Goal: Find specific page/section: Find specific page/section

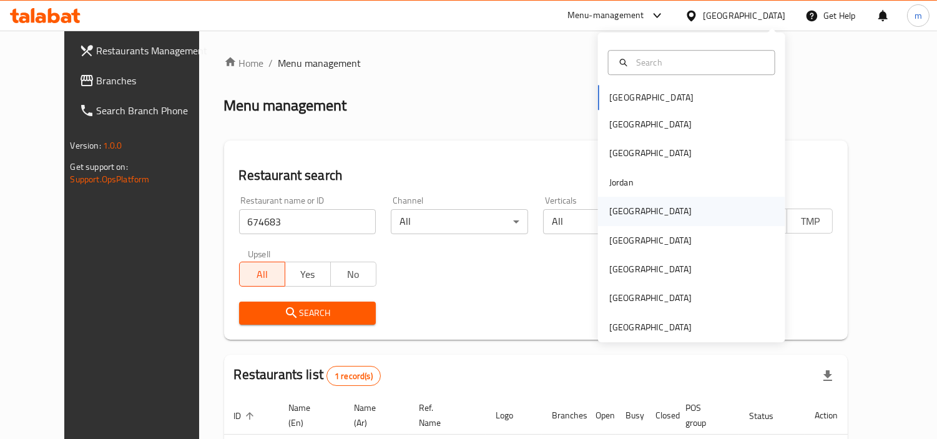
click at [626, 219] on div "[GEOGRAPHIC_DATA]" at bounding box center [651, 211] width 102 height 29
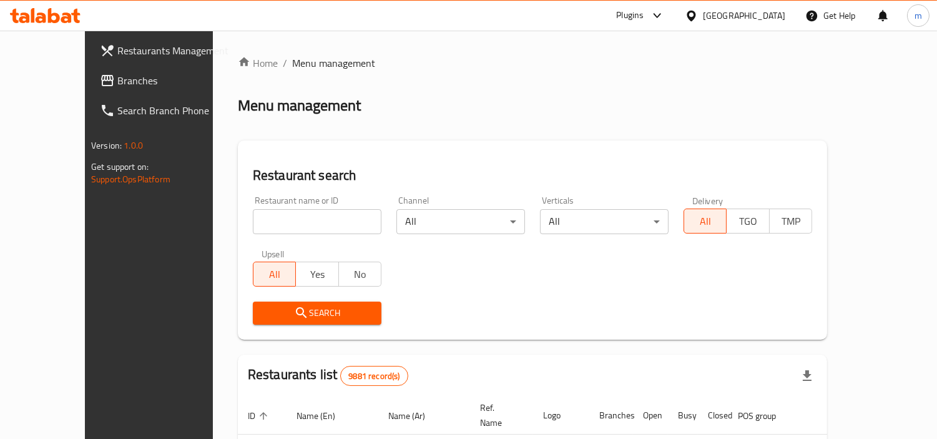
click at [117, 81] on span "Branches" at bounding box center [174, 80] width 114 height 15
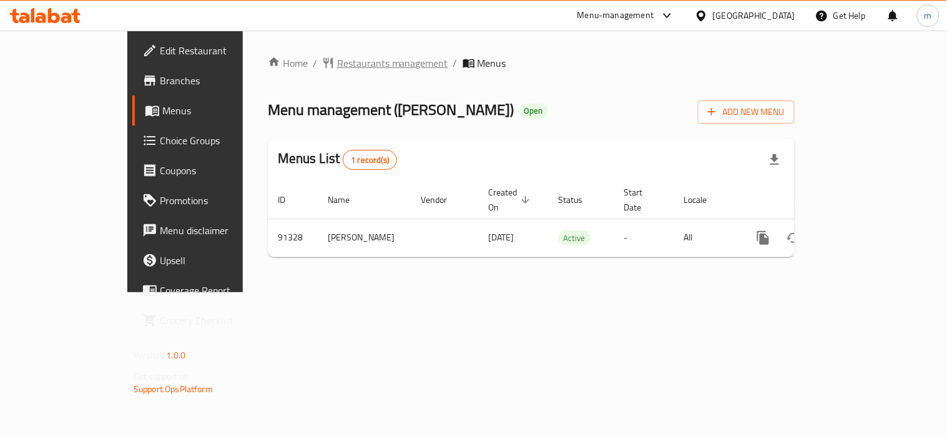
click at [337, 63] on span "Restaurants management" at bounding box center [392, 63] width 111 height 15
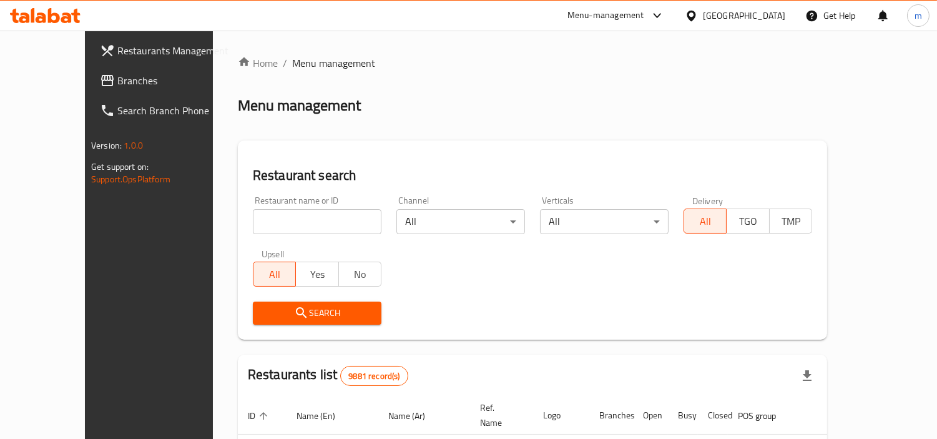
click at [277, 215] on input "search" at bounding box center [317, 221] width 129 height 25
paste input "601480"
type input "601480"
click button "Search" at bounding box center [317, 313] width 129 height 23
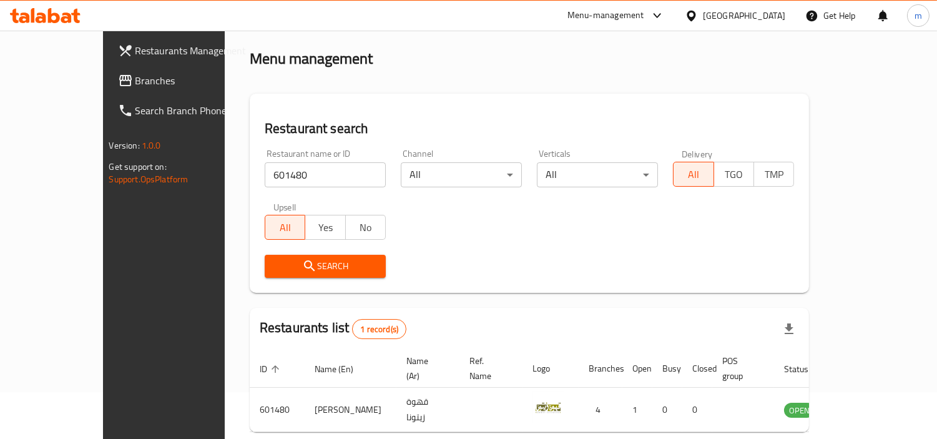
scroll to position [94, 0]
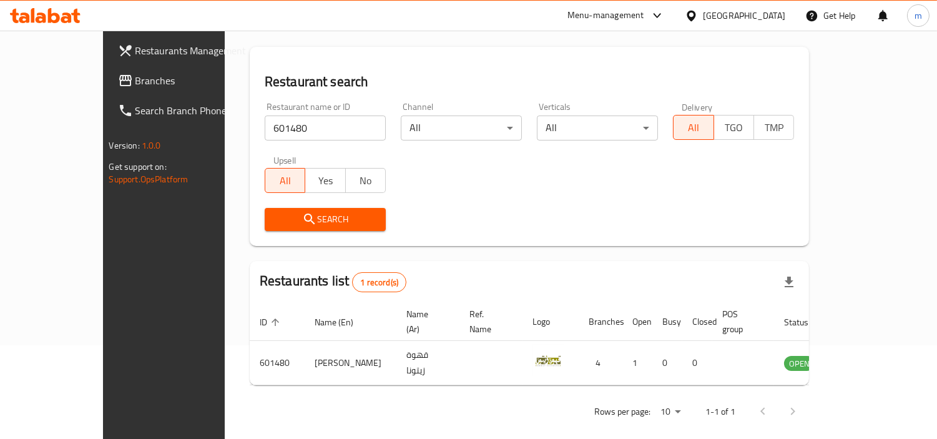
drag, startPoint x: 781, startPoint y: 15, endPoint x: 778, endPoint y: 22, distance: 7.3
click at [778, 22] on div "Kuwait" at bounding box center [744, 16] width 82 height 14
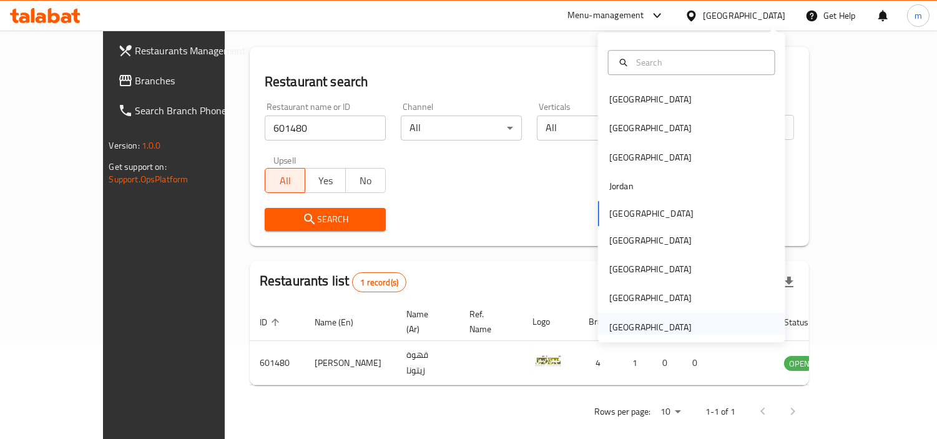
click at [654, 329] on div "United Arab Emirates" at bounding box center [651, 327] width 82 height 14
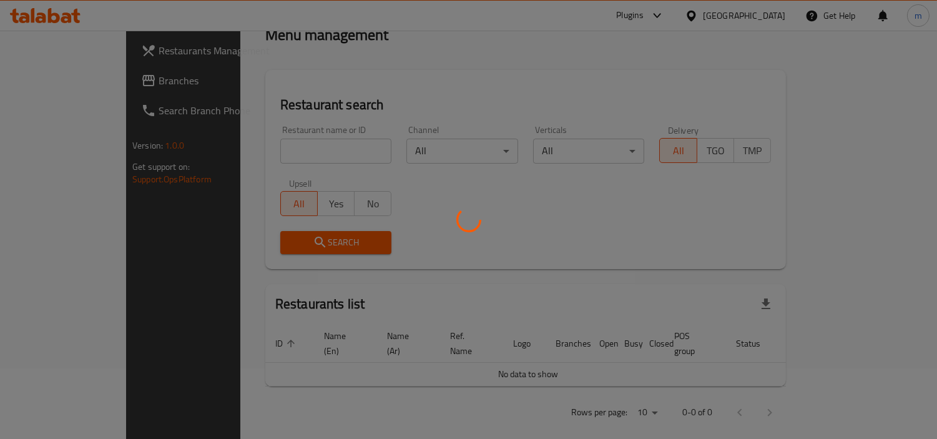
scroll to position [94, 0]
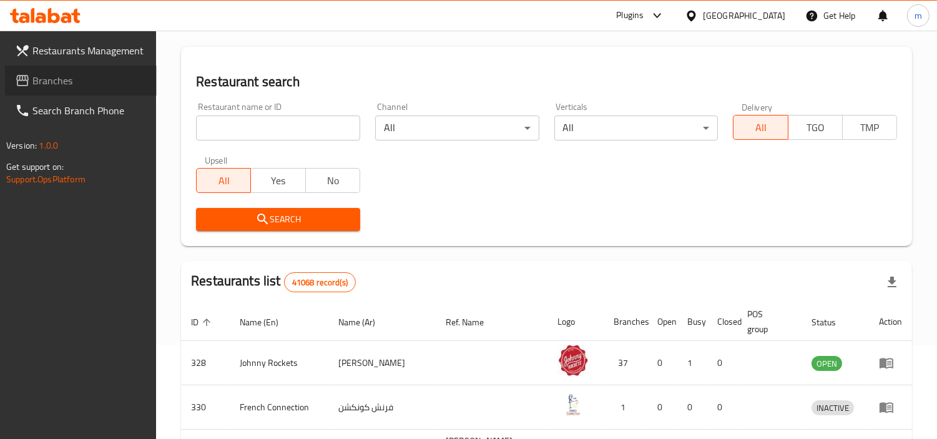
click at [64, 77] on span "Branches" at bounding box center [89, 80] width 114 height 15
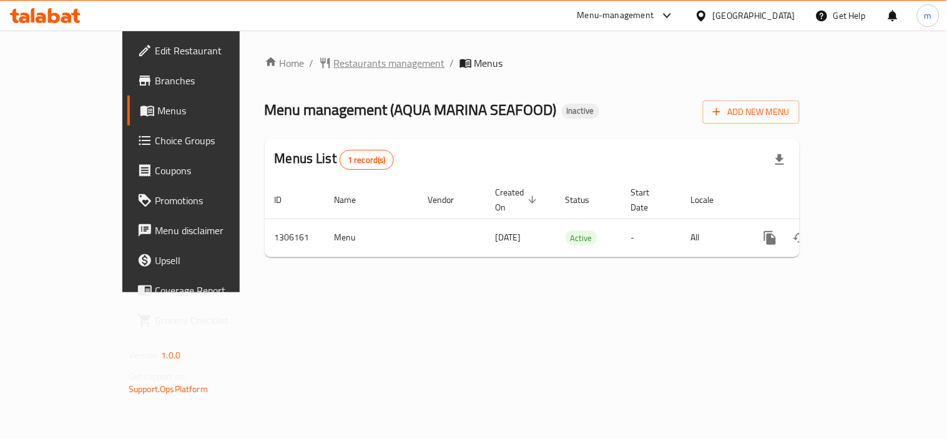
click at [334, 61] on span "Restaurants management" at bounding box center [389, 63] width 111 height 15
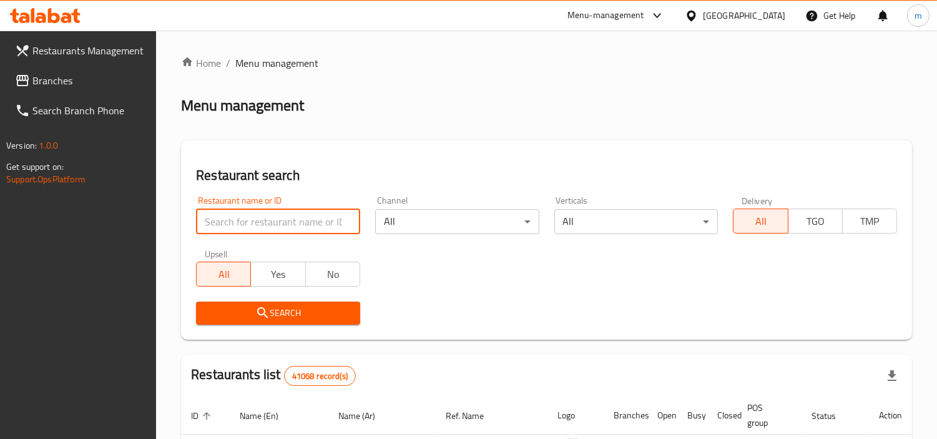
click at [299, 219] on input "search" at bounding box center [278, 221] width 164 height 25
paste input "703993"
type input "703993"
click button "Search" at bounding box center [278, 313] width 164 height 23
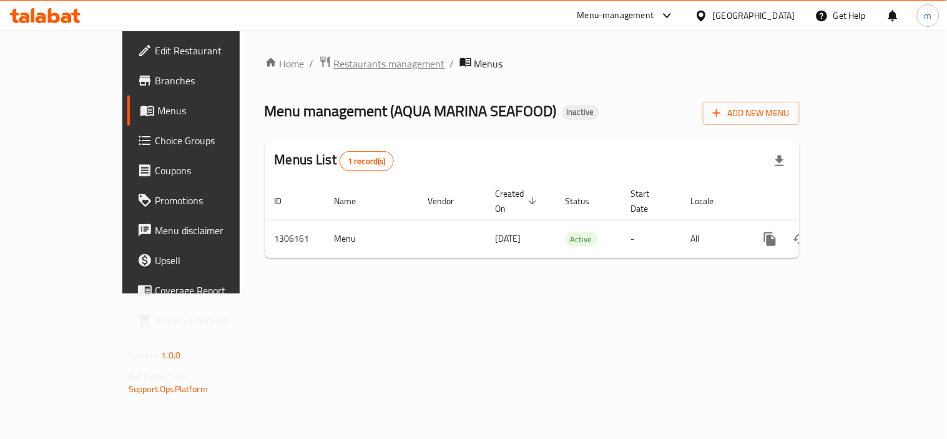
click at [334, 66] on span "Restaurants management" at bounding box center [389, 63] width 111 height 15
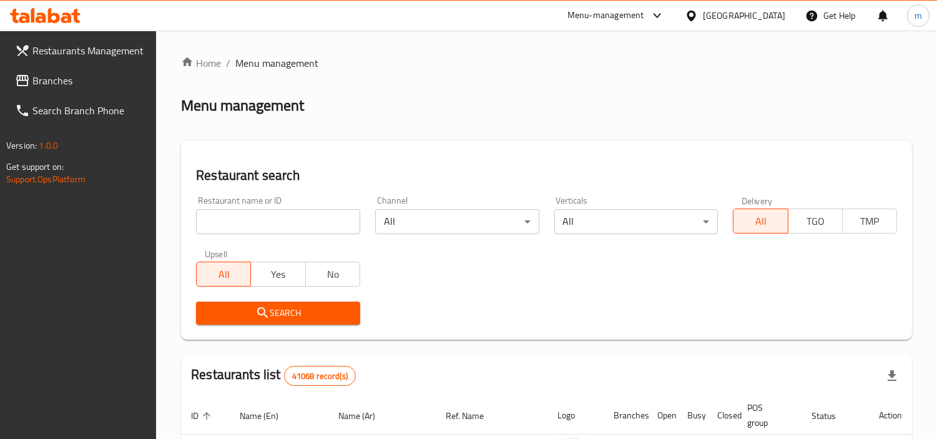
click at [305, 211] on input "search" at bounding box center [278, 221] width 164 height 25
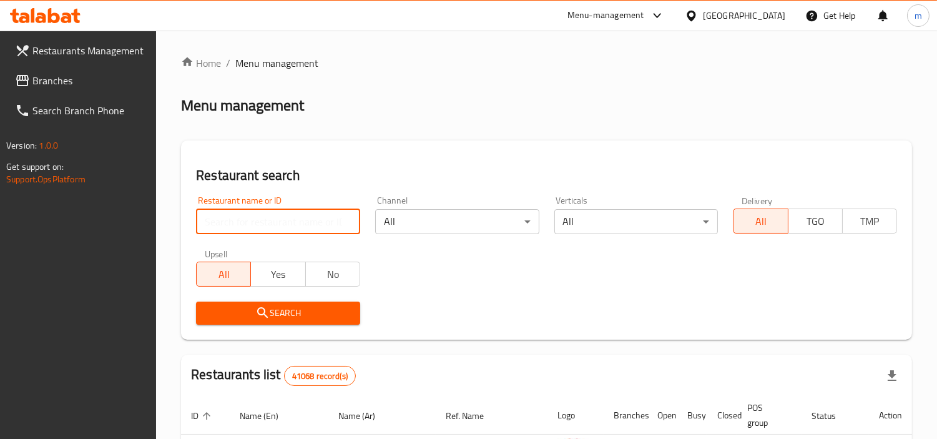
paste input "703993"
type input "703993"
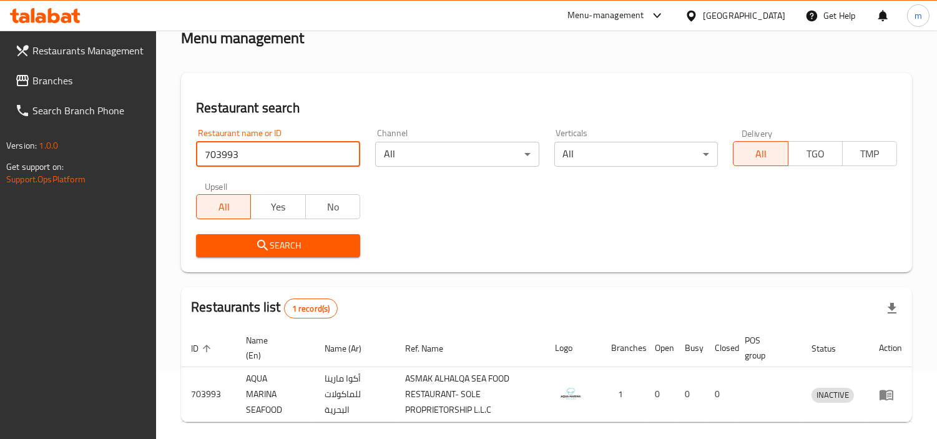
scroll to position [117, 0]
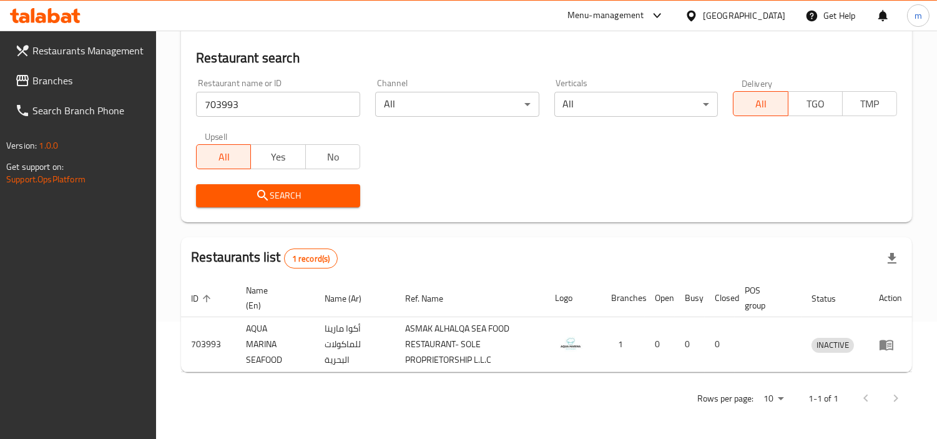
drag, startPoint x: 748, startPoint y: 11, endPoint x: 889, endPoint y: 169, distance: 212.3
click at [748, 11] on div "United Arab Emirates" at bounding box center [744, 16] width 82 height 14
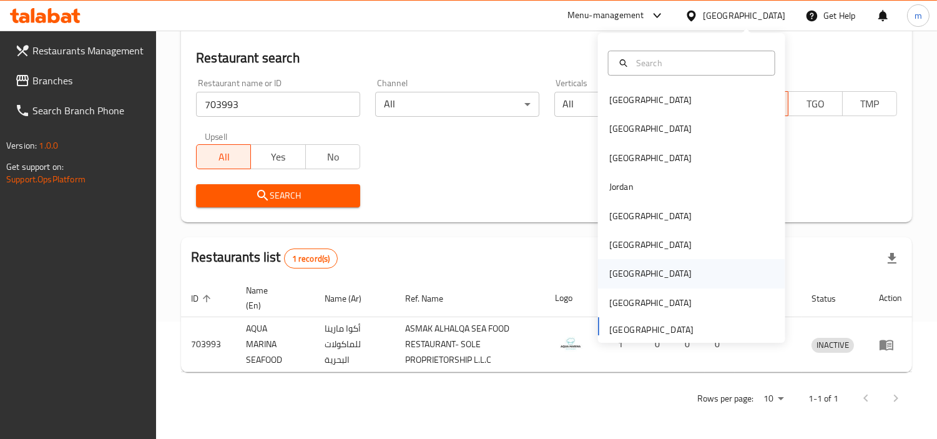
click at [707, 271] on div "[GEOGRAPHIC_DATA]" at bounding box center [691, 274] width 187 height 29
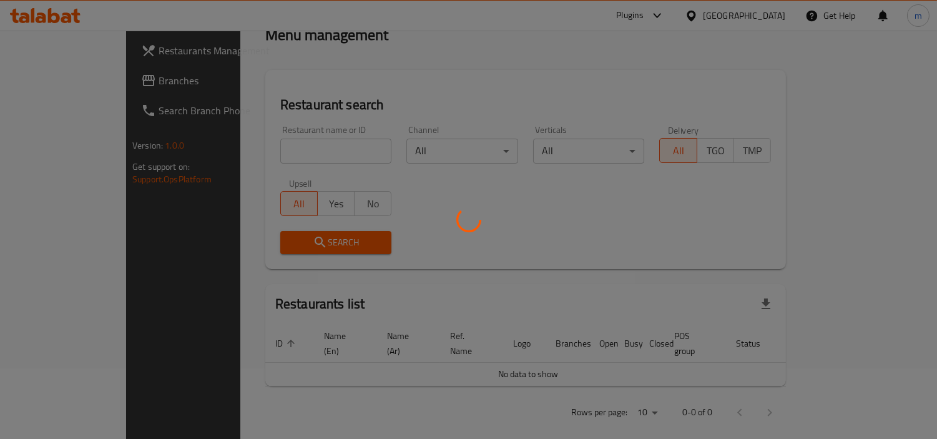
scroll to position [117, 0]
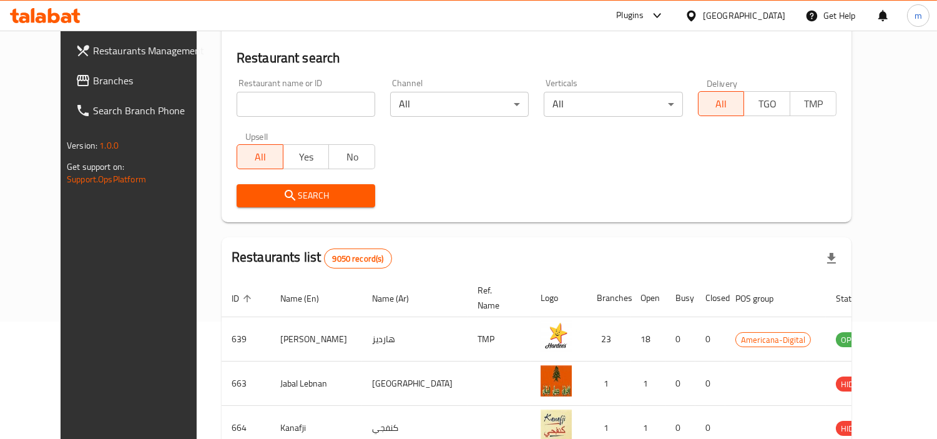
click at [93, 78] on span "Branches" at bounding box center [150, 80] width 114 height 15
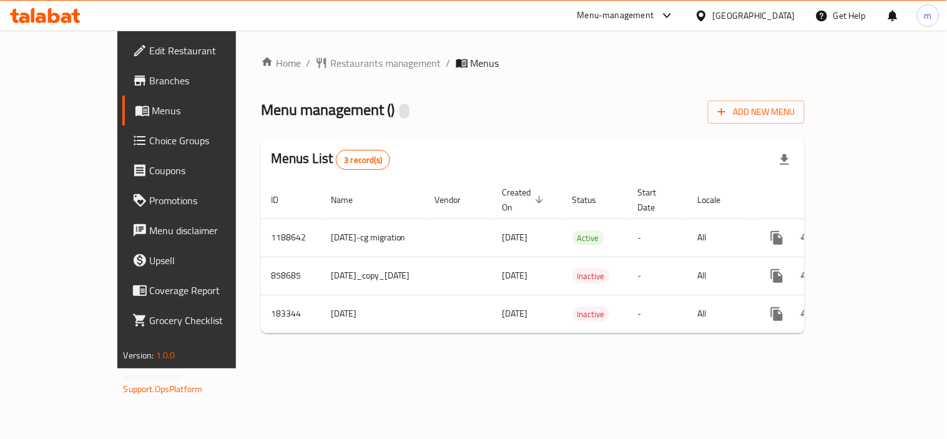
click at [330, 62] on span "Restaurants management" at bounding box center [385, 63] width 111 height 15
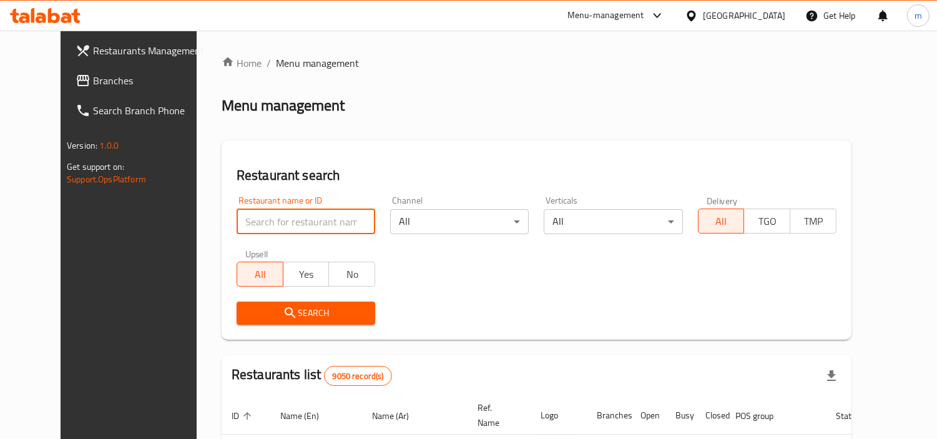
click at [273, 219] on input "search" at bounding box center [306, 221] width 139 height 25
paste input "619493"
type input "619493"
click button "Search" at bounding box center [306, 313] width 139 height 23
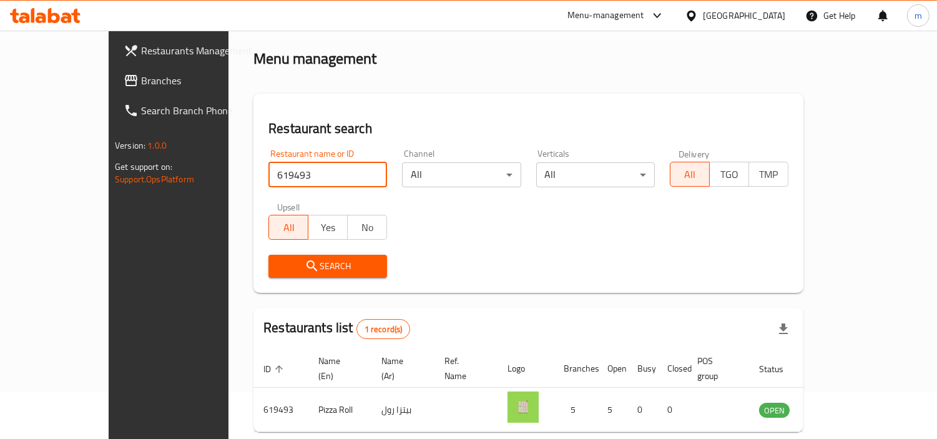
scroll to position [94, 0]
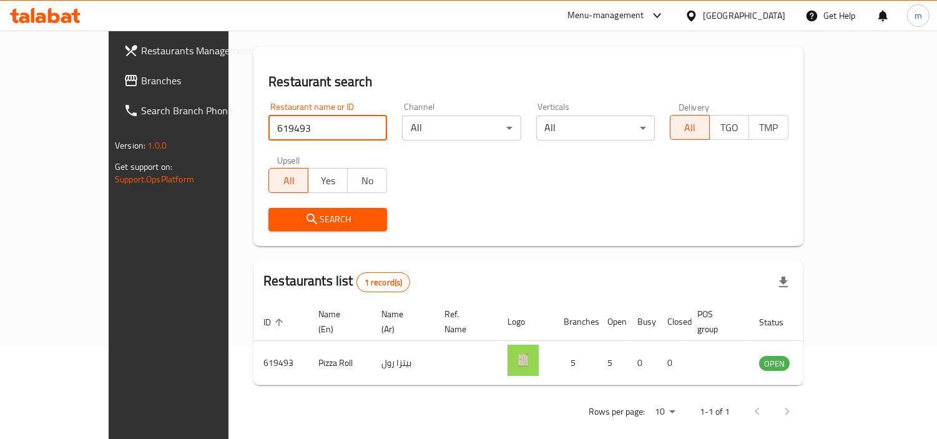
click at [141, 81] on span "Branches" at bounding box center [198, 80] width 114 height 15
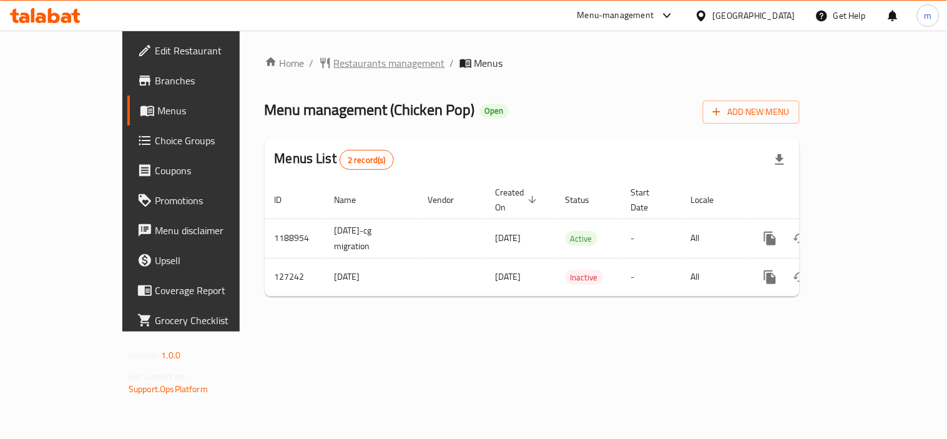
click at [334, 61] on span "Restaurants management" at bounding box center [389, 63] width 111 height 15
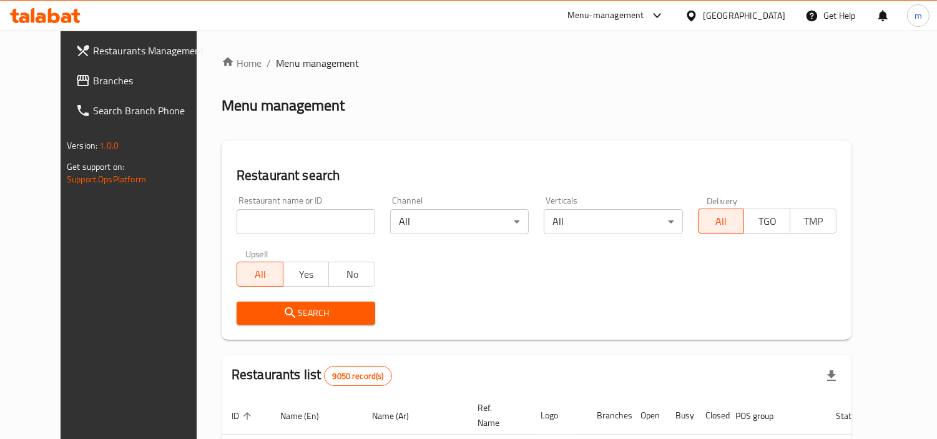
click at [287, 222] on input "search" at bounding box center [306, 221] width 139 height 25
paste input "609424"
type input "609424"
click button "Search" at bounding box center [306, 313] width 139 height 23
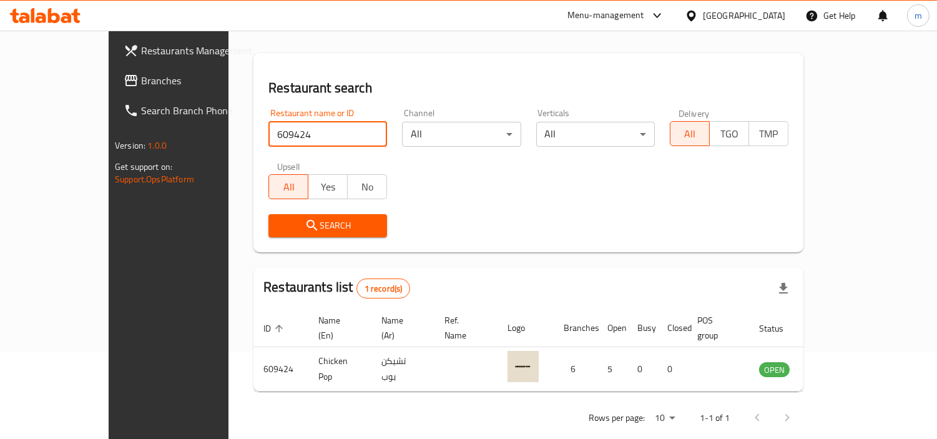
scroll to position [94, 0]
